Goal: Information Seeking & Learning: Compare options

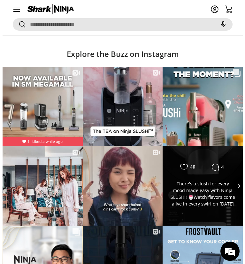
scroll to position [1149, 0]
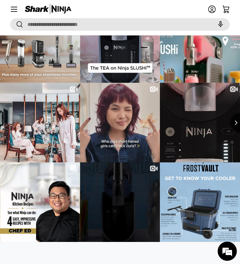
click at [15, 10] on summary "Menu" at bounding box center [14, 9] width 14 height 14
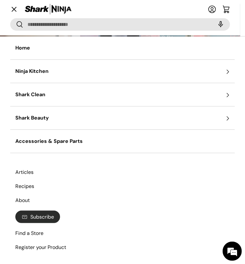
click at [221, 94] on summary "Shark Clean" at bounding box center [122, 94] width 224 height 23
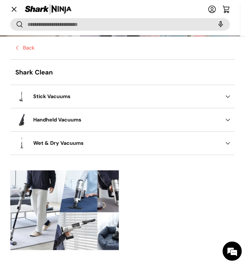
click at [219, 143] on summary "Wet & Dry Vacuums" at bounding box center [122, 143] width 224 height 23
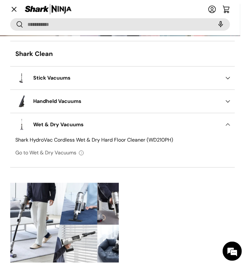
scroll to position [36, 0]
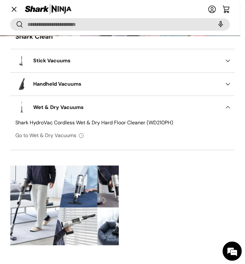
click at [48, 107] on summary "Wet & Dry Vacuums" at bounding box center [122, 107] width 224 height 23
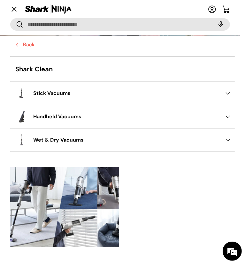
scroll to position [5, 0]
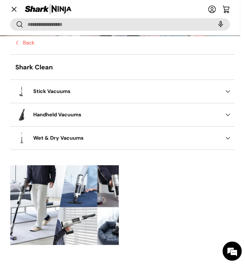
click at [42, 189] on div "Primary" at bounding box center [64, 205] width 109 height 80
click at [83, 196] on div "Primary" at bounding box center [64, 205] width 109 height 80
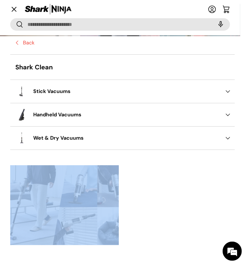
click at [83, 196] on div "Primary" at bounding box center [64, 205] width 109 height 80
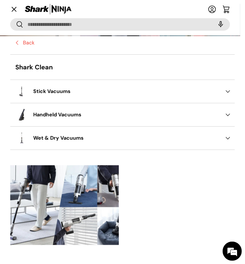
click at [54, 138] on summary "Wet & Dry Vacuums" at bounding box center [122, 137] width 224 height 23
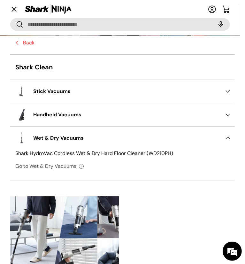
click at [41, 166] on link "Go to Wet & Dry Vacuums" at bounding box center [122, 166] width 214 height 13
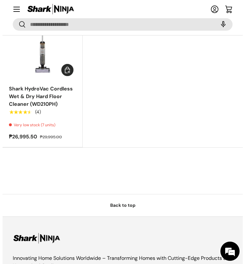
scroll to position [96, 0]
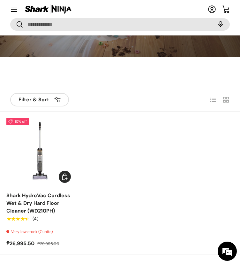
click at [12, 12] on summary "Menu" at bounding box center [14, 9] width 14 height 14
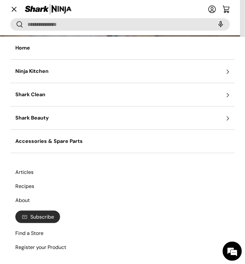
click at [222, 94] on summary "Shark Clean" at bounding box center [122, 94] width 224 height 23
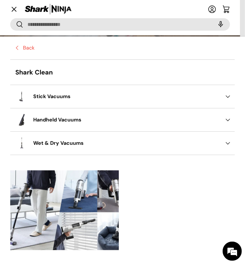
click at [223, 118] on summary "Handheld Vacuums" at bounding box center [122, 119] width 224 height 23
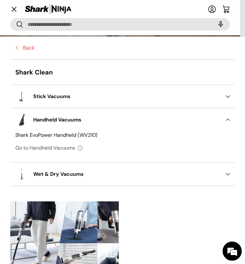
click at [71, 149] on link "Go to Handheld Vacuums" at bounding box center [122, 147] width 214 height 13
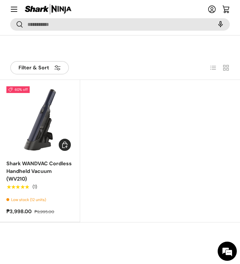
scroll to position [160, 0]
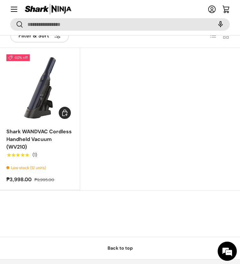
click at [43, 140] on link "Shark WANDVAC Cordless Handheld Vacuum (WV210)" at bounding box center [38, 139] width 65 height 22
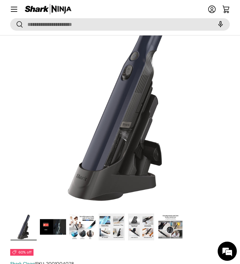
scroll to position [96, 0]
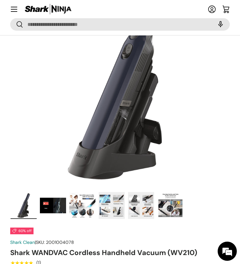
click at [163, 149] on div "Gallery Viewer" at bounding box center [120, 79] width 219 height 219
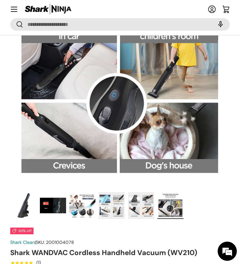
scroll to position [0, 1108]
click at [162, 214] on img "Gallery Viewer" at bounding box center [170, 205] width 26 height 27
click at [138, 214] on img "Gallery Viewer" at bounding box center [141, 205] width 26 height 27
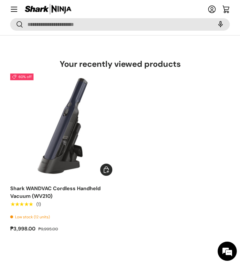
scroll to position [223, 0]
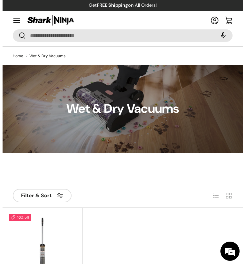
scroll to position [96, 0]
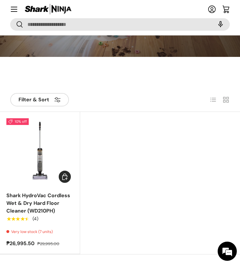
click at [16, 12] on summary "Menu" at bounding box center [14, 9] width 14 height 14
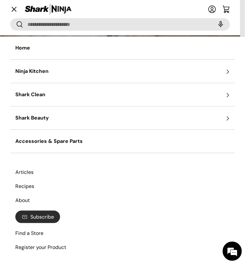
click at [220, 91] on summary "Shark Clean" at bounding box center [122, 94] width 224 height 23
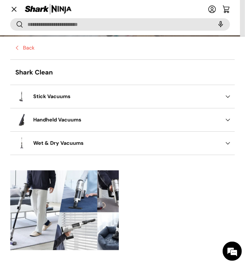
scroll to position [0, 0]
click at [57, 95] on summary "Stick Vacuums" at bounding box center [122, 96] width 224 height 23
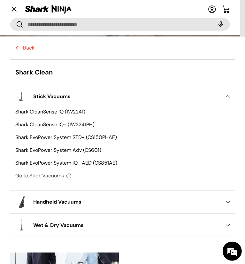
click at [52, 177] on link "Go to Stick Vacuums" at bounding box center [122, 175] width 214 height 13
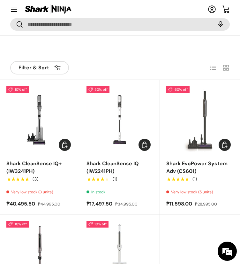
scroll to position [128, 0]
click at [201, 168] on link "Shark EvoPower System Adv (CS601)" at bounding box center [196, 167] width 61 height 14
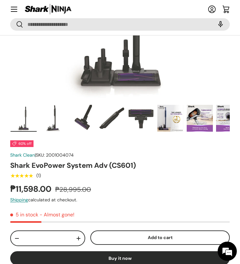
scroll to position [192, 0]
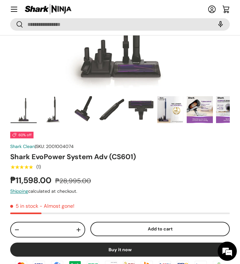
click at [51, 114] on img "Gallery Viewer" at bounding box center [53, 109] width 26 height 27
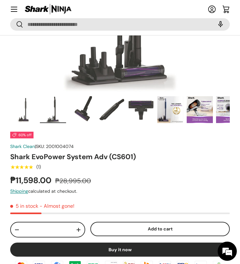
click at [79, 110] on img "Gallery Viewer" at bounding box center [82, 109] width 26 height 27
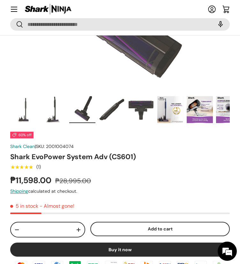
click at [110, 106] on img "Gallery Viewer" at bounding box center [112, 109] width 26 height 27
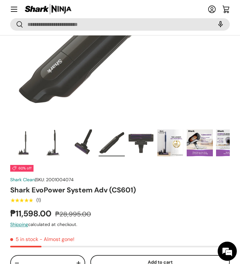
scroll to position [128, 0]
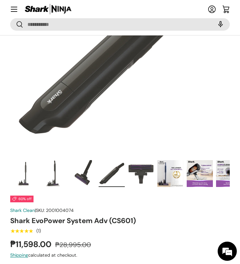
click at [136, 181] on img "Gallery Viewer" at bounding box center [141, 173] width 26 height 27
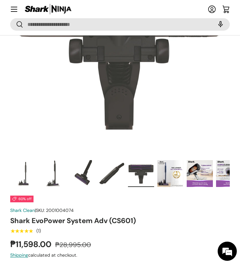
click at [170, 184] on img "Gallery Viewer" at bounding box center [170, 173] width 26 height 27
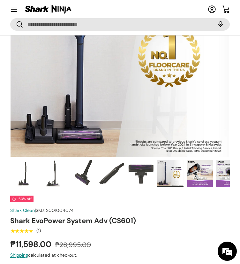
scroll to position [0, 0]
click at [207, 178] on img "Gallery Viewer" at bounding box center [200, 173] width 26 height 27
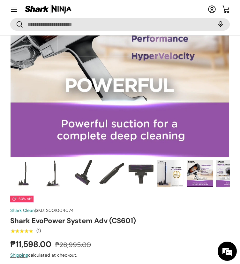
click at [223, 181] on img "Gallery Viewer" at bounding box center [229, 173] width 26 height 27
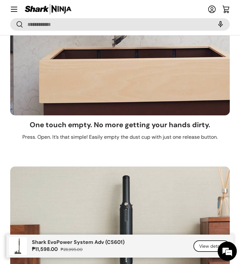
scroll to position [1181, 0]
